Goal: Check status

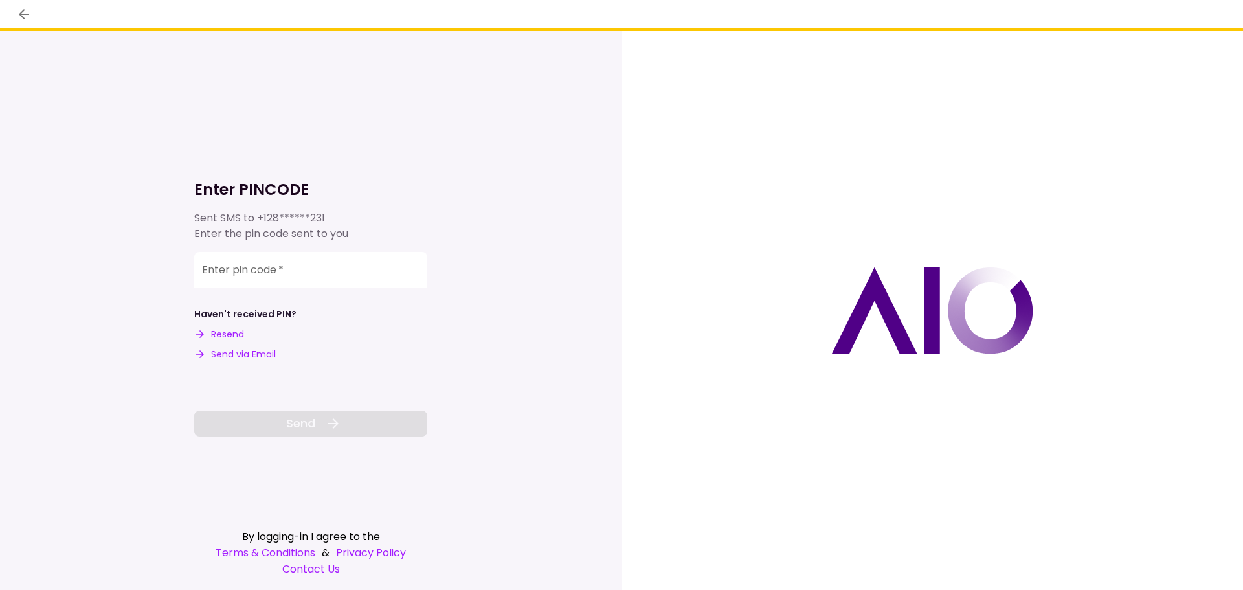
click at [289, 269] on input "Enter pin code   *" at bounding box center [310, 270] width 233 height 36
click at [261, 263] on div "Enter pin code   *" at bounding box center [310, 268] width 233 height 36
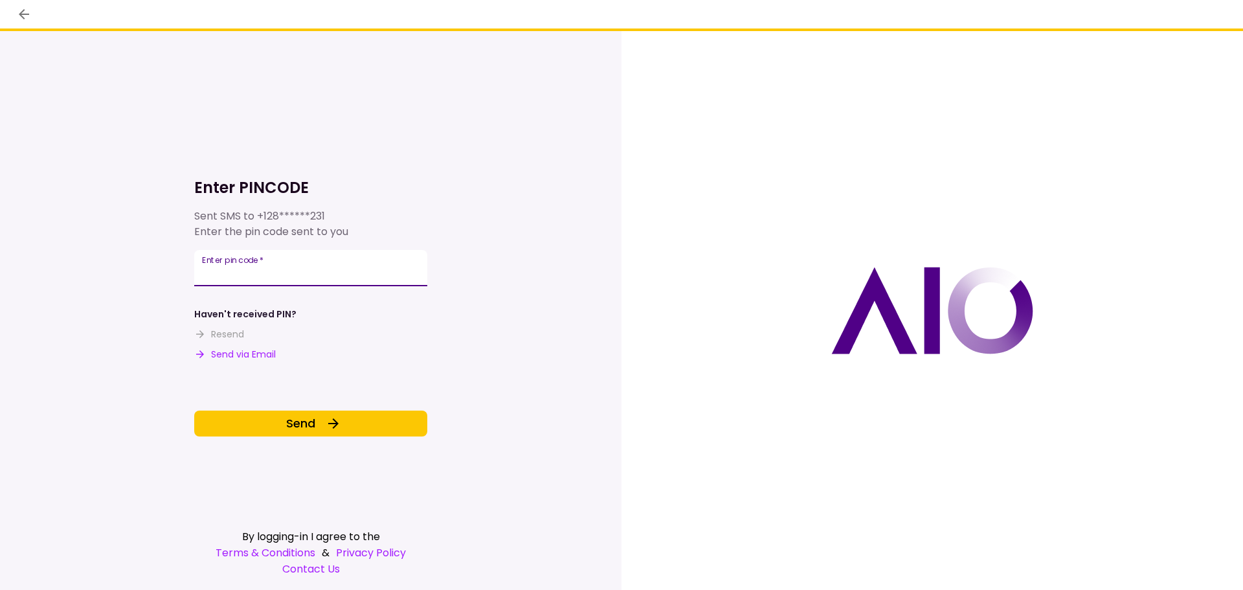
type input "*"
type input "******"
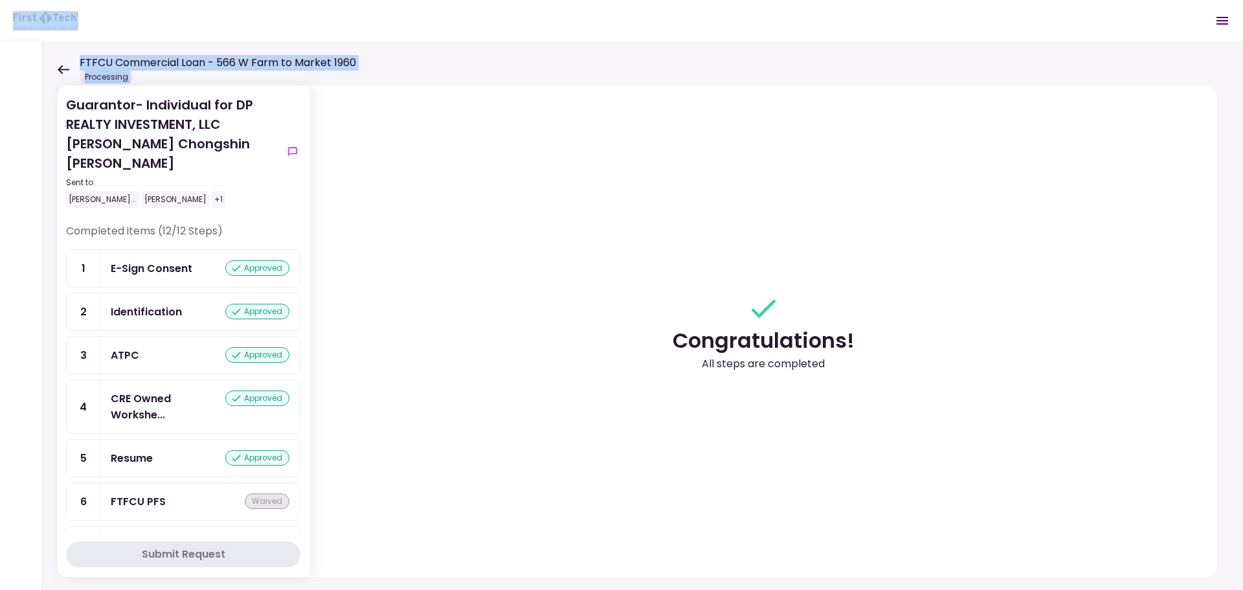
click at [60, 69] on main "FTFCU Commercial Loan - 566 W Farm to Market 1960 Processing 0 Messages New Mes…" at bounding box center [621, 295] width 1243 height 590
click at [60, 69] on icon at bounding box center [64, 69] width 12 height 9
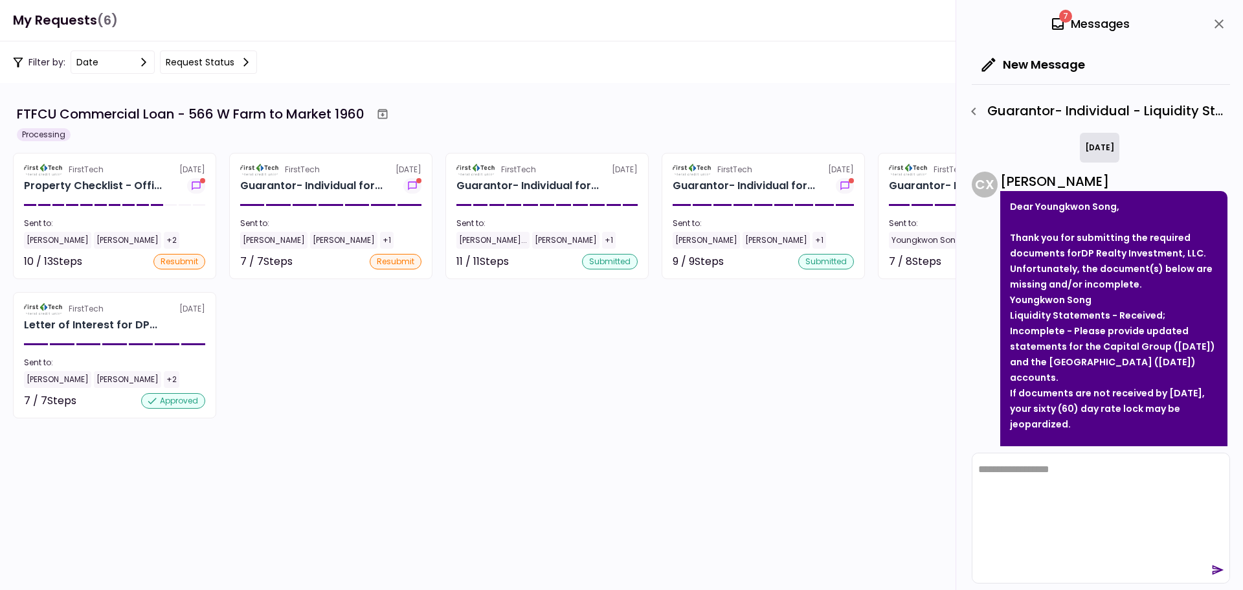
scroll to position [72, 0]
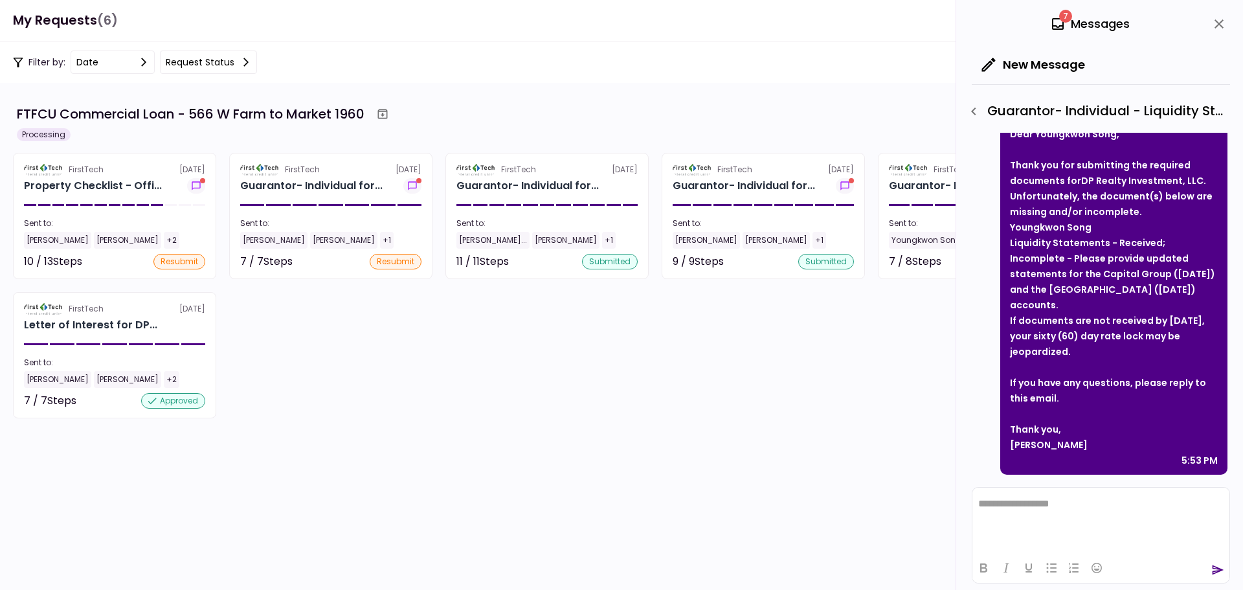
click at [227, 62] on button "Request status" at bounding box center [208, 61] width 97 height 23
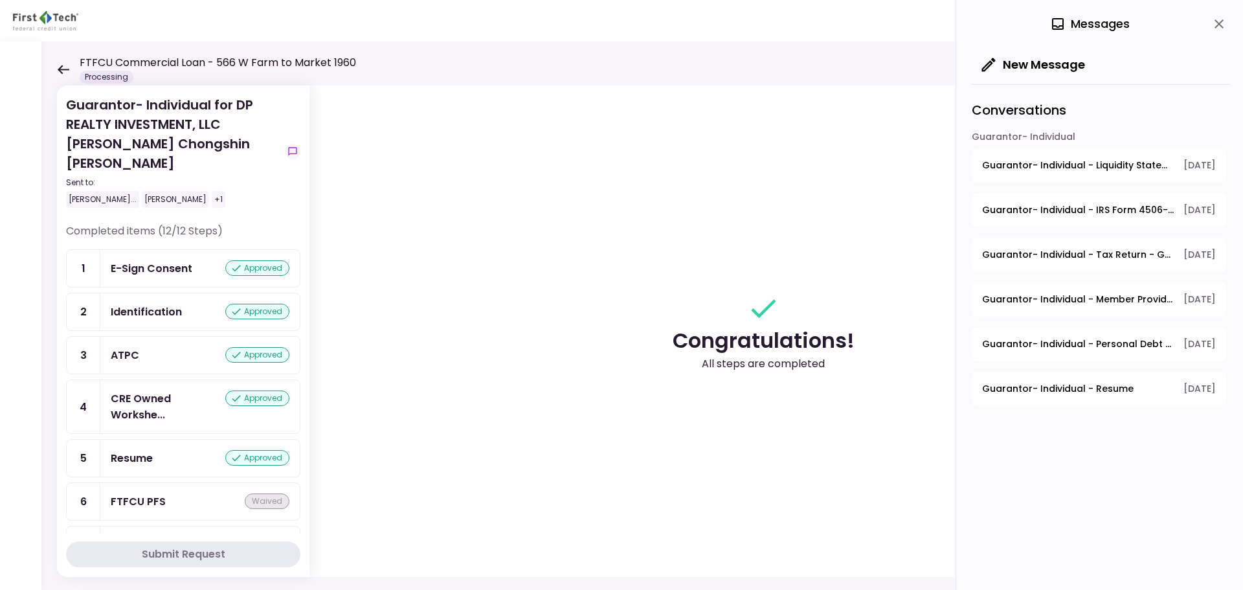
click at [61, 69] on icon at bounding box center [64, 69] width 12 height 9
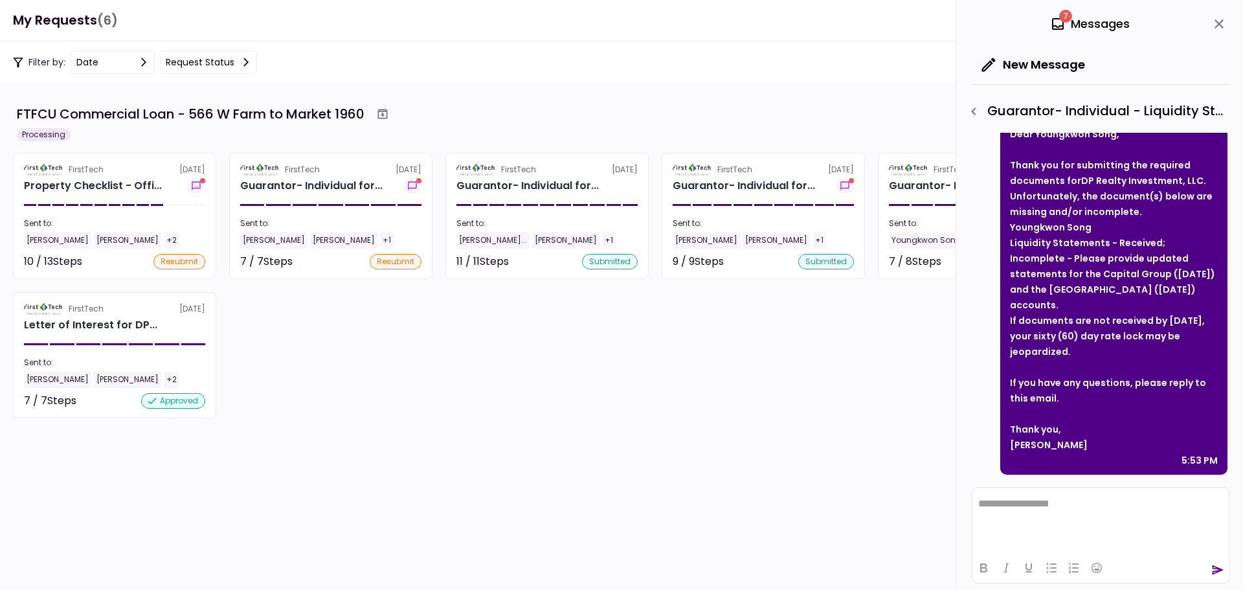
scroll to position [124, 0]
